Goal: Information Seeking & Learning: Find specific fact

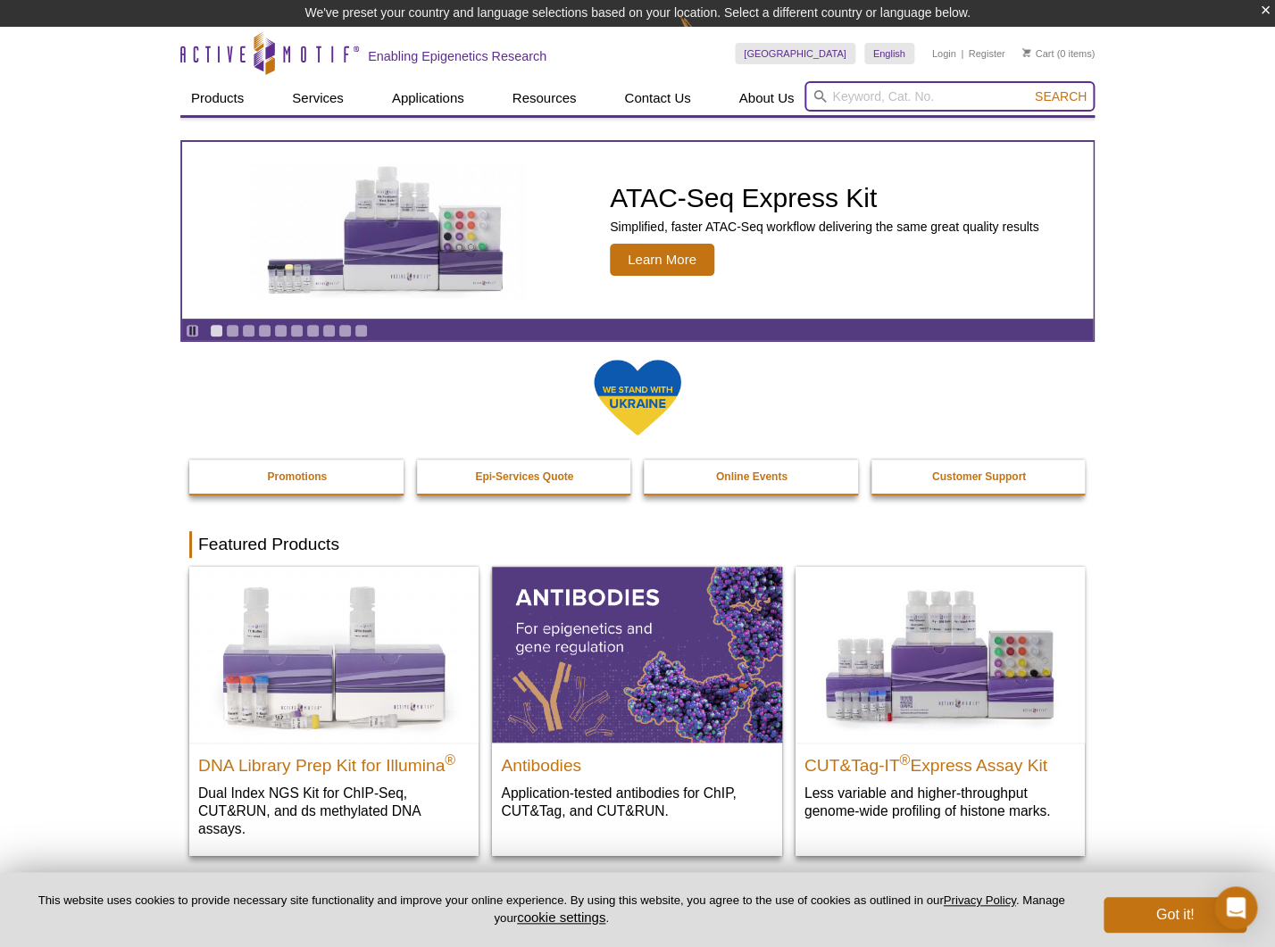
click at [884, 99] on input "search" at bounding box center [949, 96] width 290 height 30
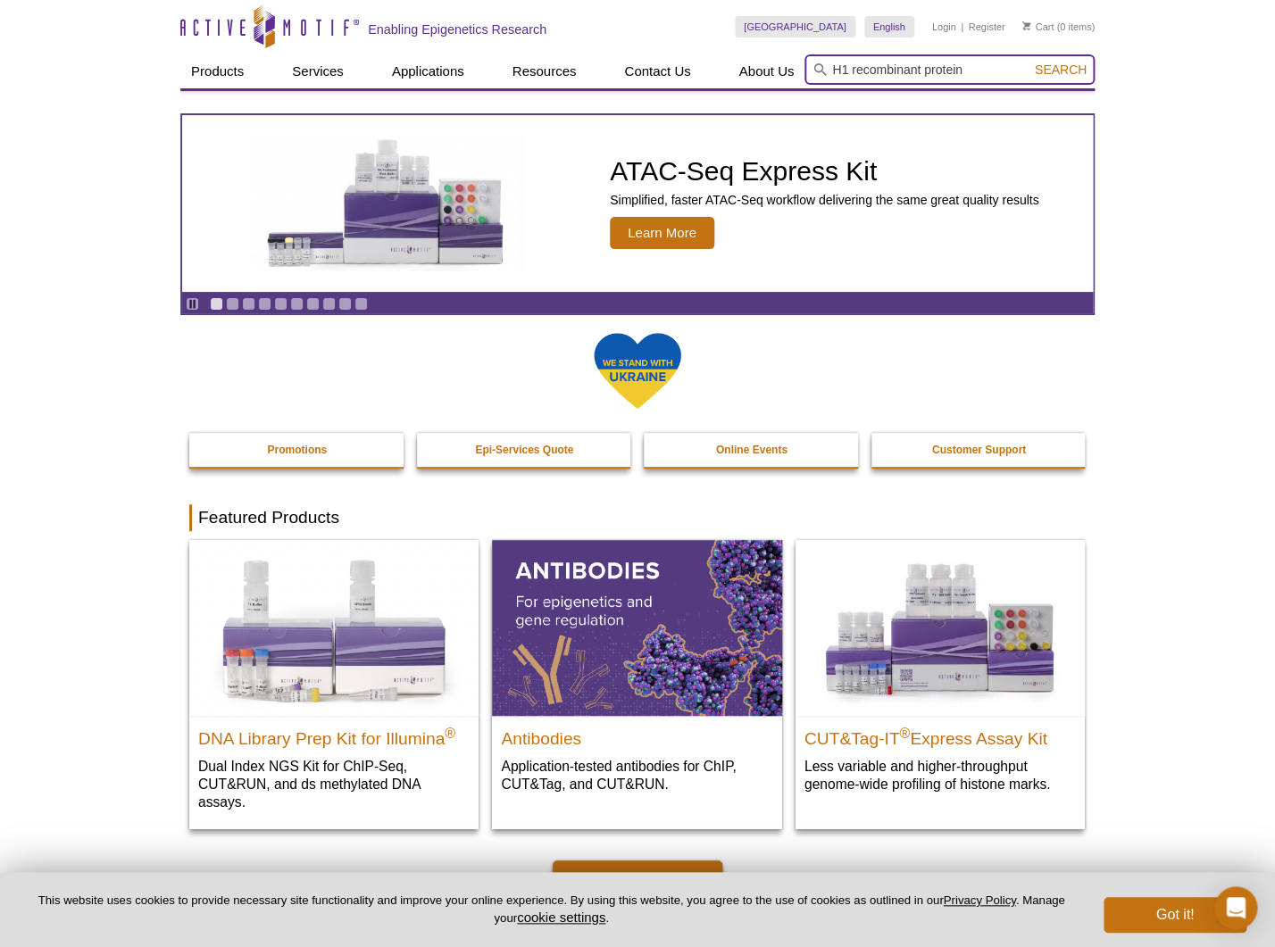
type input "H1 recombinant protein"
click at [1029, 62] on button "Search" at bounding box center [1060, 70] width 62 height 16
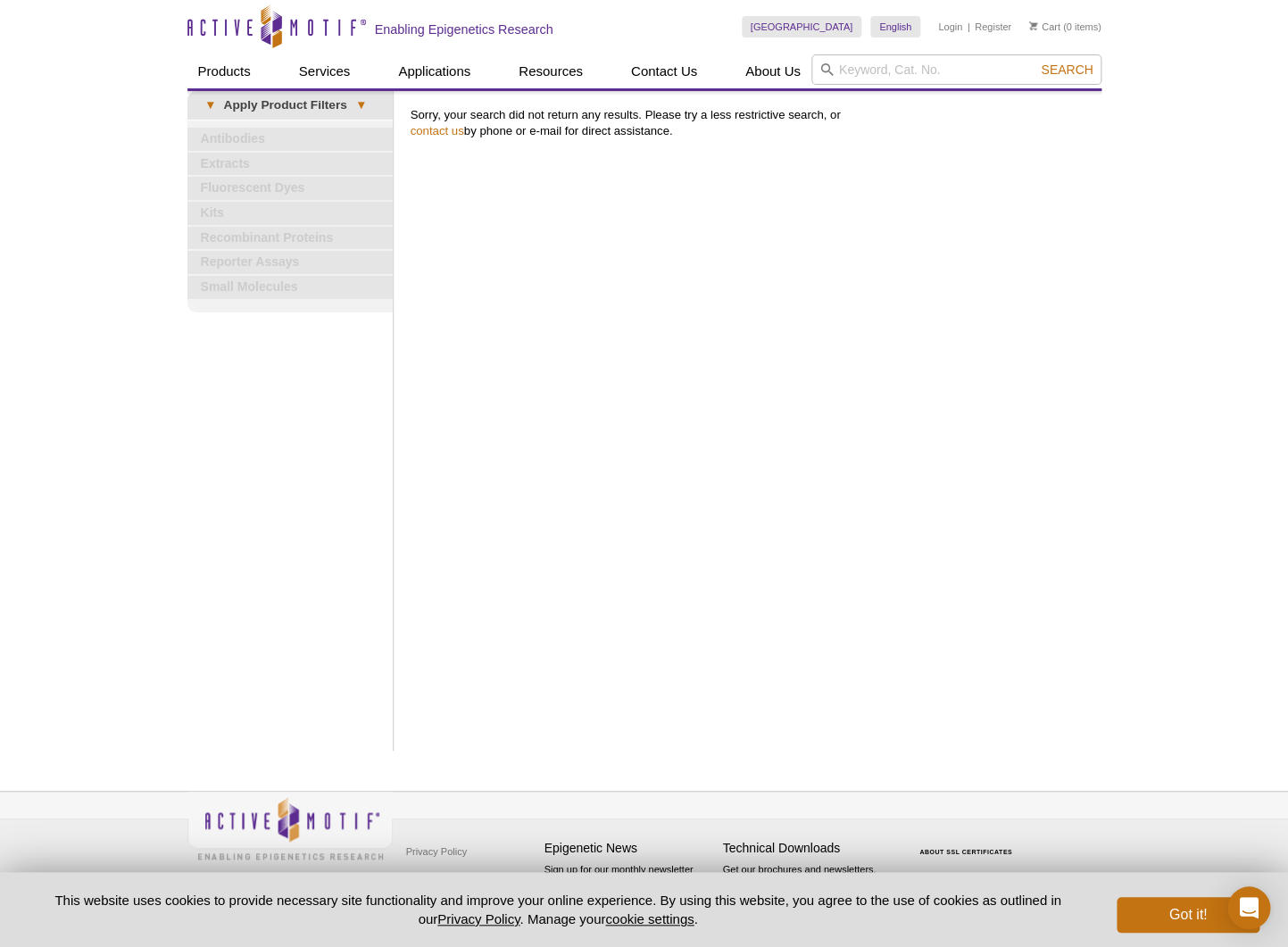
click at [985, 85] on div "Search" at bounding box center [956, 71] width 290 height 34
click at [980, 76] on input "search" at bounding box center [956, 69] width 290 height 30
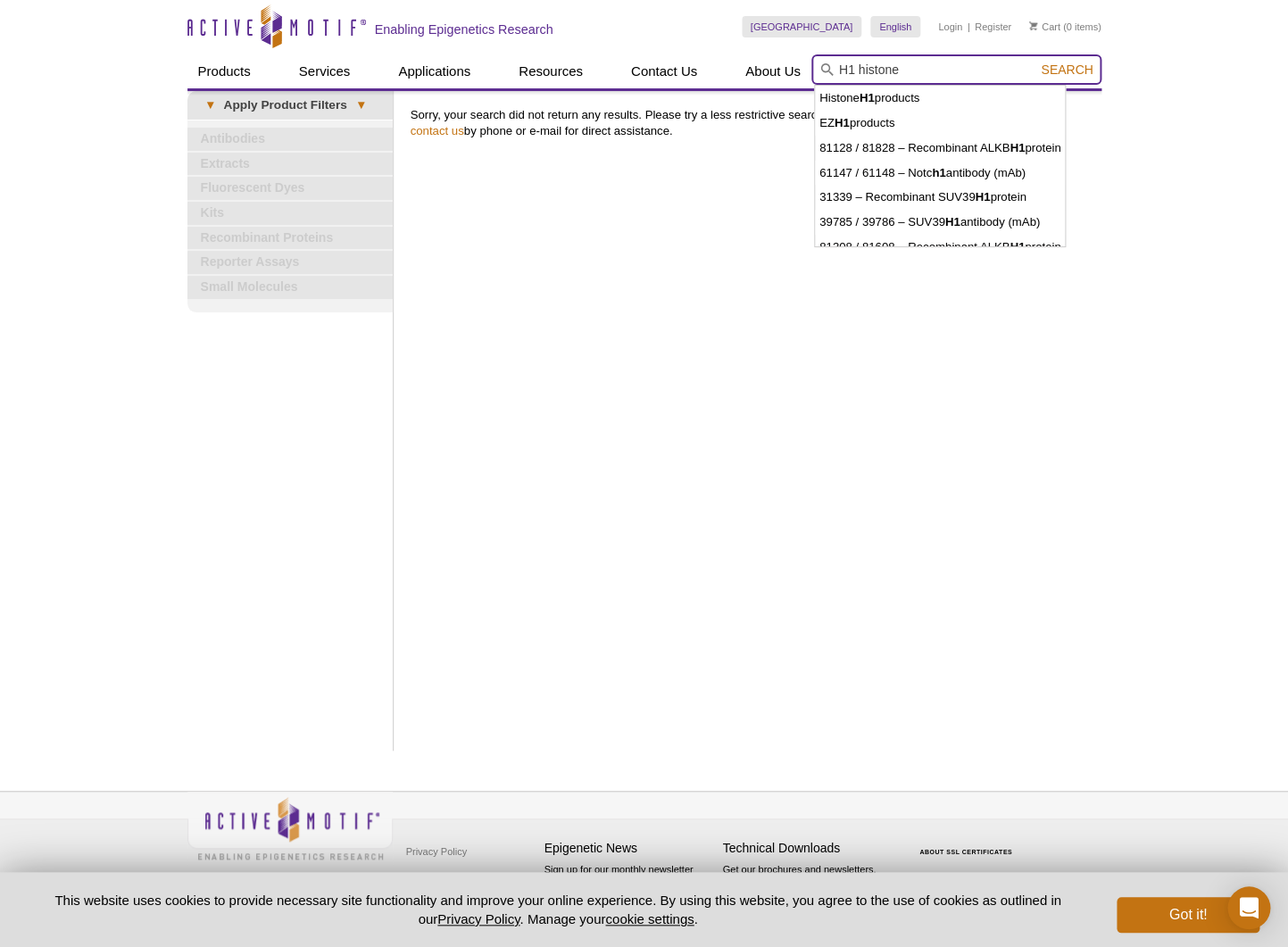
type input "H1 histone"
click at [1035, 62] on button "Search" at bounding box center [1066, 70] width 62 height 16
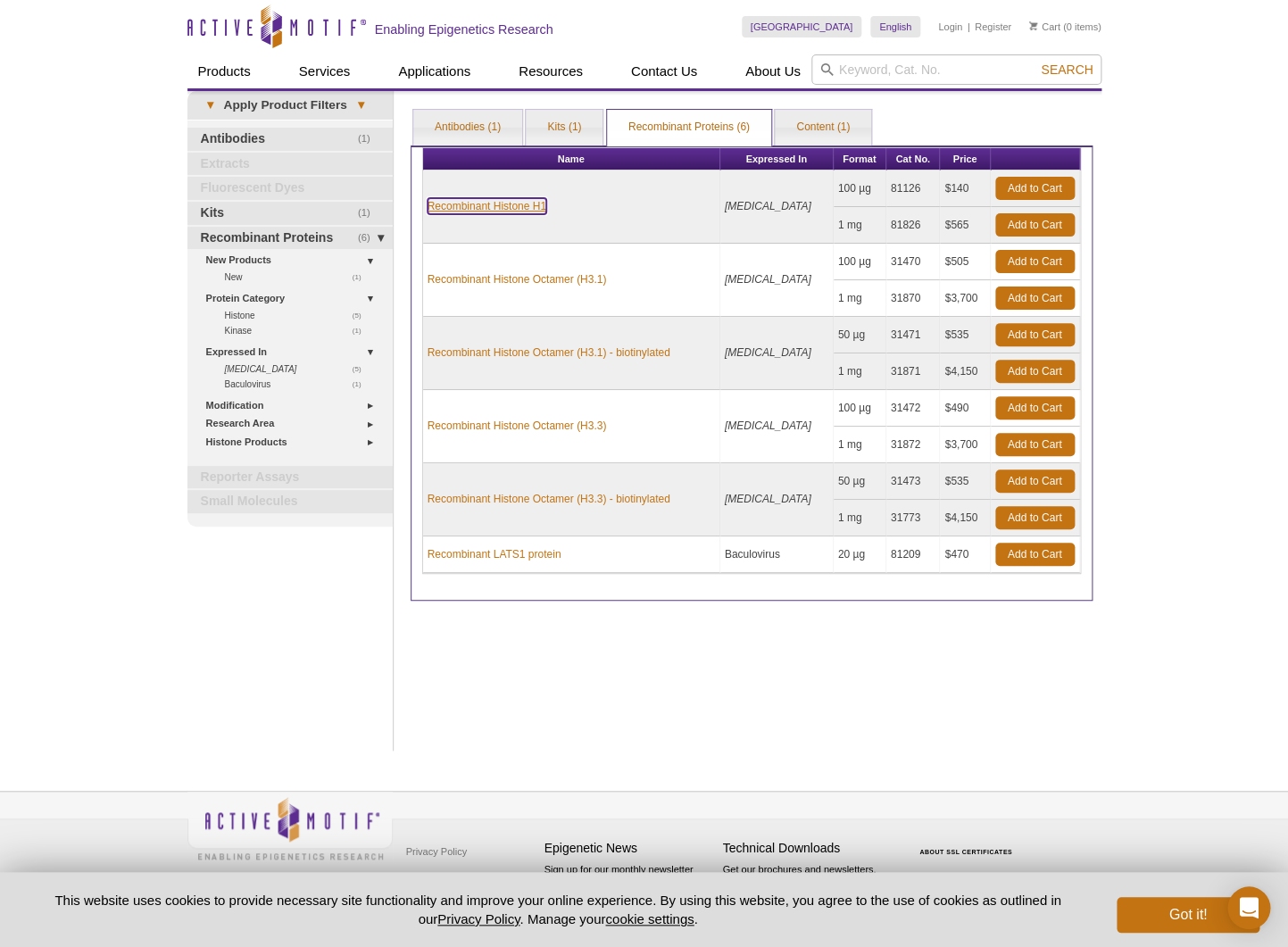
click at [500, 207] on link "Recombinant Histone H1" at bounding box center [487, 206] width 119 height 16
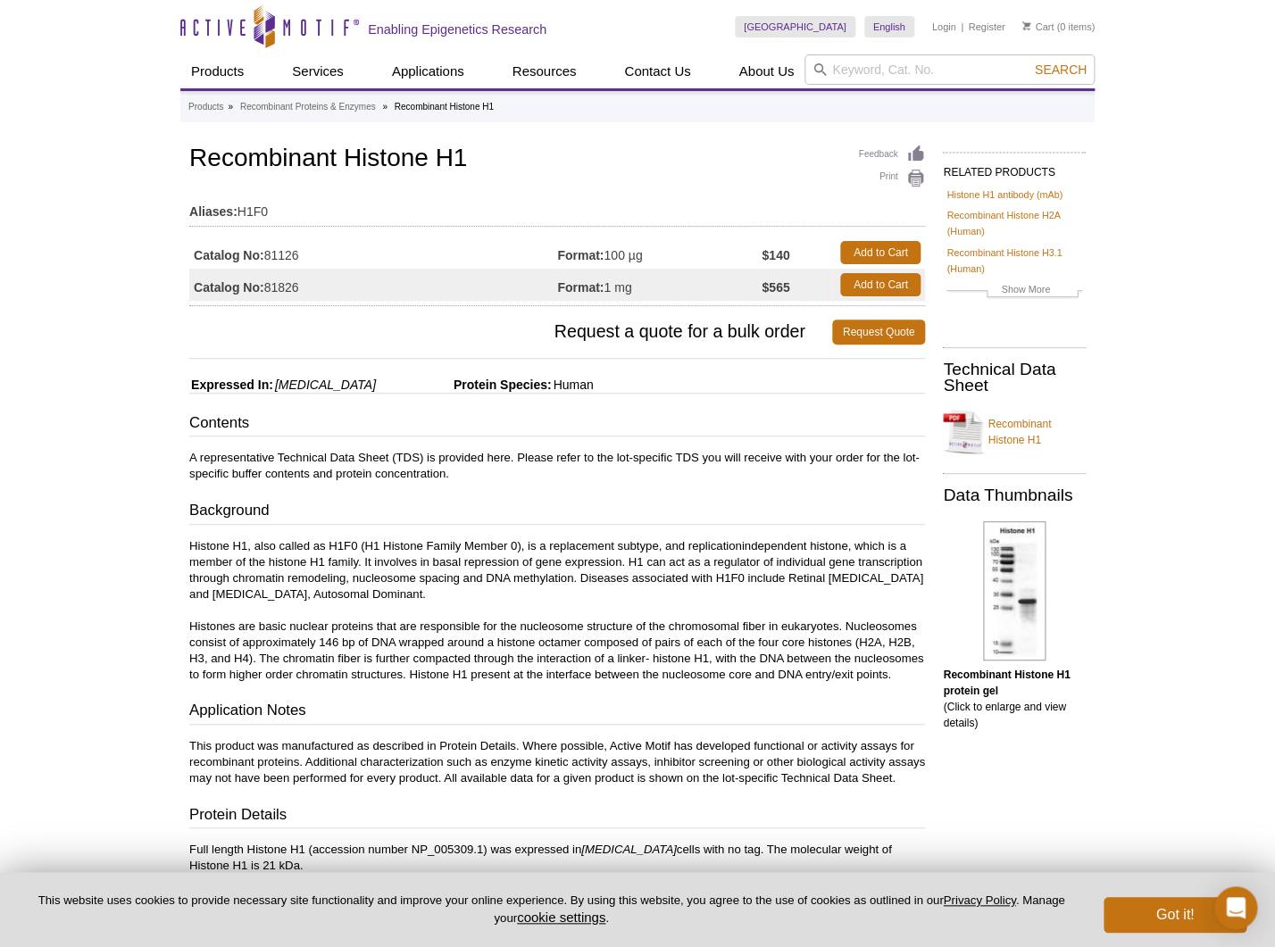
click at [607, 294] on td "Format: 1 mg" at bounding box center [659, 285] width 204 height 32
click at [607, 292] on td "Format: 1 mg" at bounding box center [659, 285] width 204 height 32
click at [612, 288] on td "Format: 1 mg" at bounding box center [659, 285] width 204 height 32
click at [757, 285] on td "Format: 1 mg" at bounding box center [659, 285] width 204 height 32
click at [294, 295] on td "Catalog No: 81826" at bounding box center [373, 285] width 368 height 32
